Goal: Task Accomplishment & Management: Manage account settings

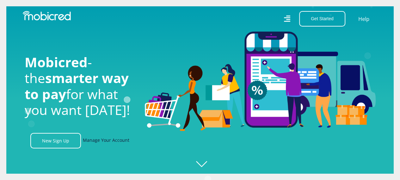
click at [94, 140] on link "Manage Your Account" at bounding box center [106, 140] width 46 height 15
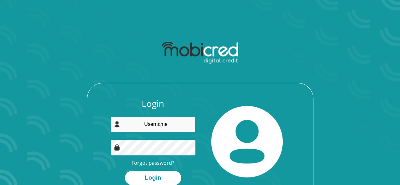
click at [185, 126] on input "email" at bounding box center [153, 124] width 85 height 15
type input "[EMAIL_ADDRESS][DOMAIN_NAME]"
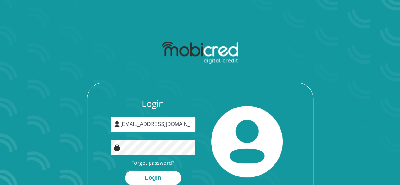
click at [125, 171] on button "Login" at bounding box center [153, 178] width 56 height 14
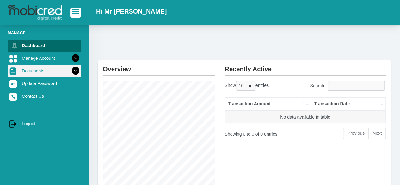
click at [32, 72] on link "Documents" at bounding box center [44, 71] width 73 height 12
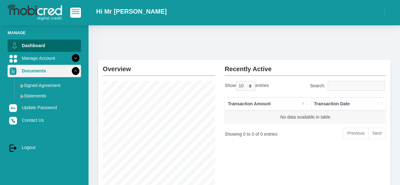
click at [32, 71] on link "Documents" at bounding box center [44, 71] width 73 height 12
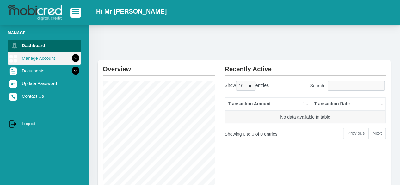
click at [41, 55] on link "Manage Account" at bounding box center [44, 58] width 73 height 12
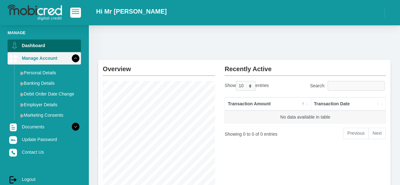
click at [41, 55] on link "Manage Account" at bounding box center [44, 58] width 73 height 12
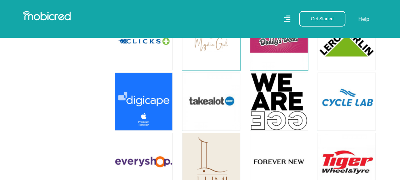
scroll to position [786, 0]
